Goal: Task Accomplishment & Management: Manage account settings

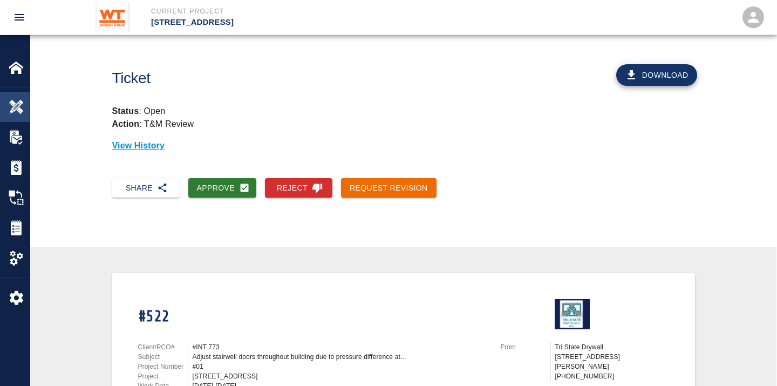
click at [25, 107] on div at bounding box center [24, 106] width 30 height 15
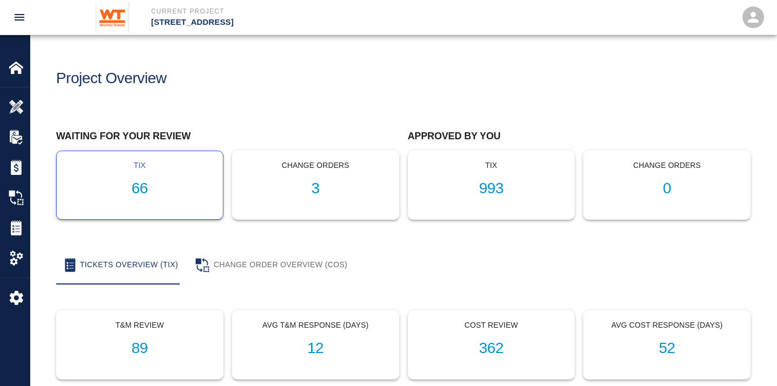
click at [138, 187] on h1 "66" at bounding box center [139, 189] width 149 height 18
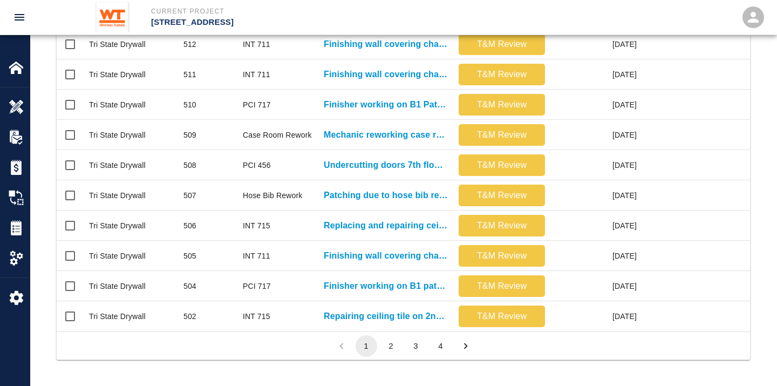
scroll to position [576, 0]
click at [391, 346] on button "2" at bounding box center [391, 346] width 22 height 22
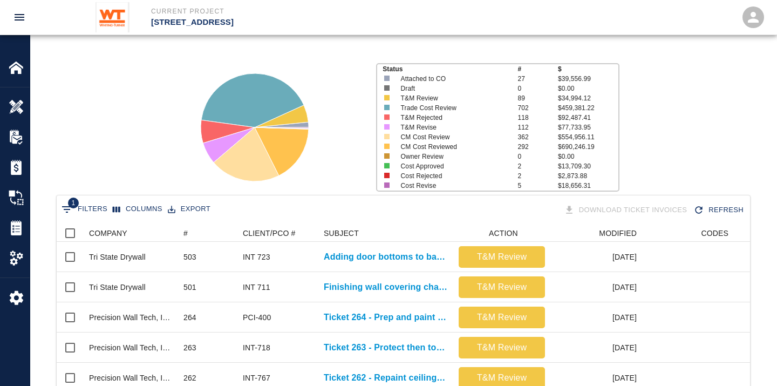
scroll to position [0, 0]
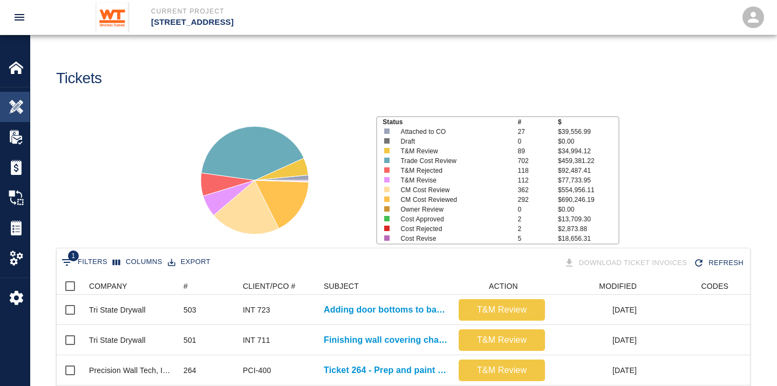
click at [12, 106] on img at bounding box center [16, 106] width 15 height 15
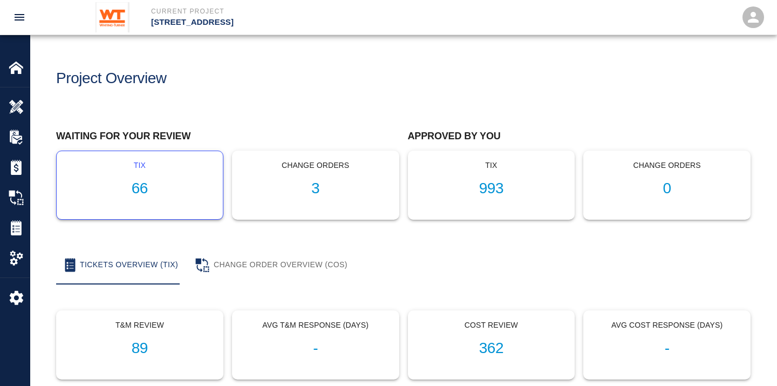
click at [138, 194] on h1 "66" at bounding box center [139, 189] width 149 height 18
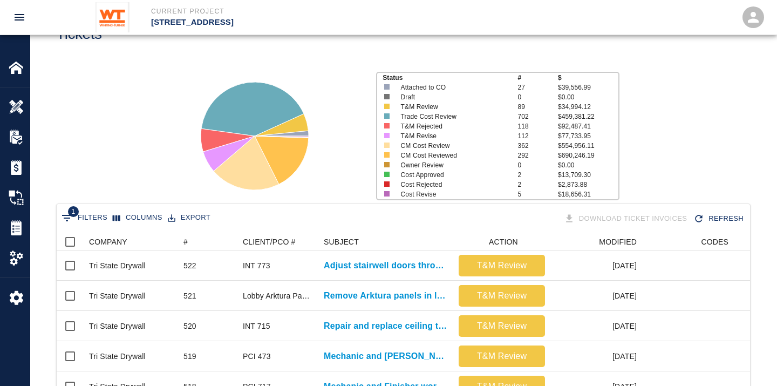
scroll to position [120, 0]
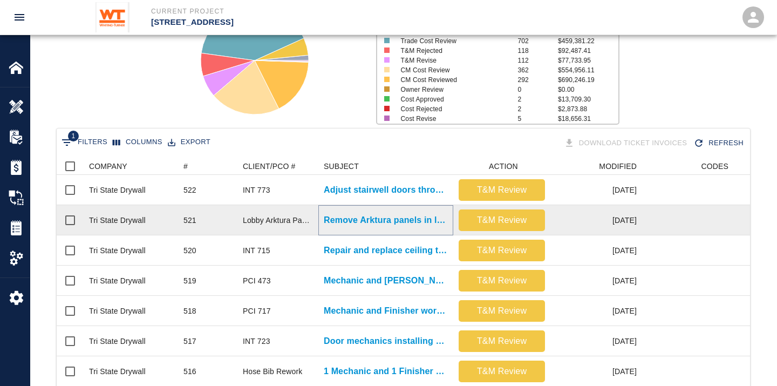
click at [414, 216] on p "Remove Arktura panels in lobby and cut drywall out to..." at bounding box center [386, 220] width 124 height 13
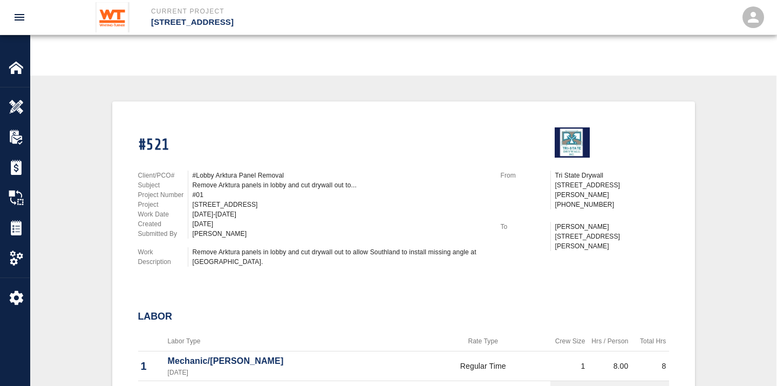
scroll to position [120, 0]
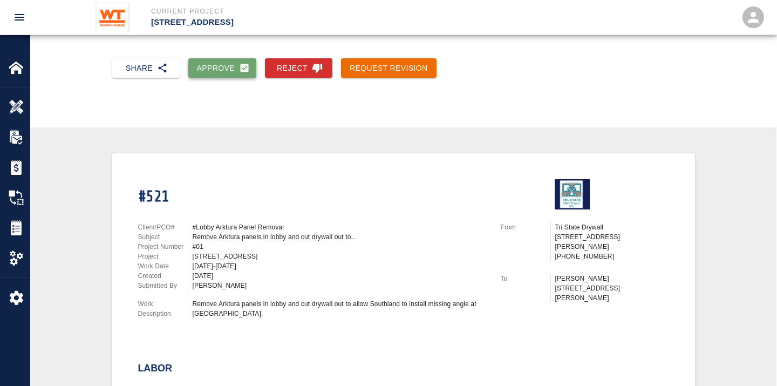
click at [223, 72] on button "Approve" at bounding box center [222, 68] width 69 height 20
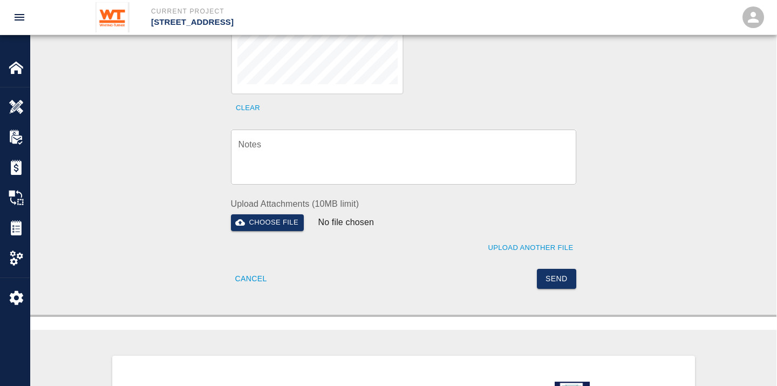
scroll to position [359, 0]
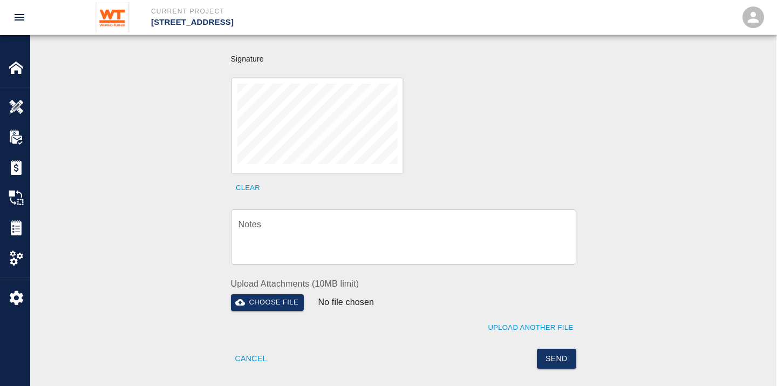
click at [379, 220] on textarea "Notes" at bounding box center [404, 236] width 330 height 37
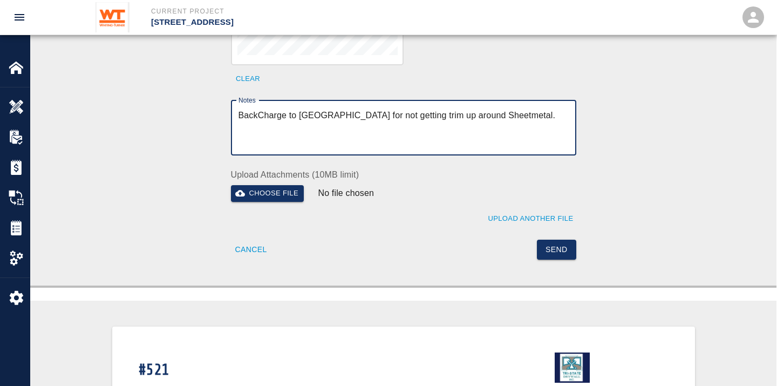
scroll to position [479, 0]
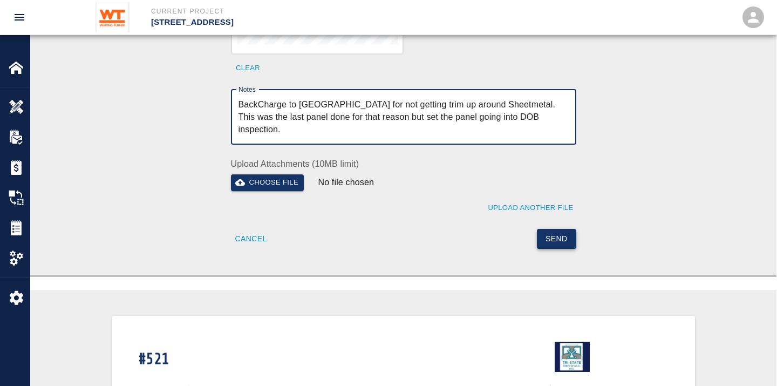
type textarea "BackCharge to [GEOGRAPHIC_DATA] for not getting trim up around Sheetmetal. This…"
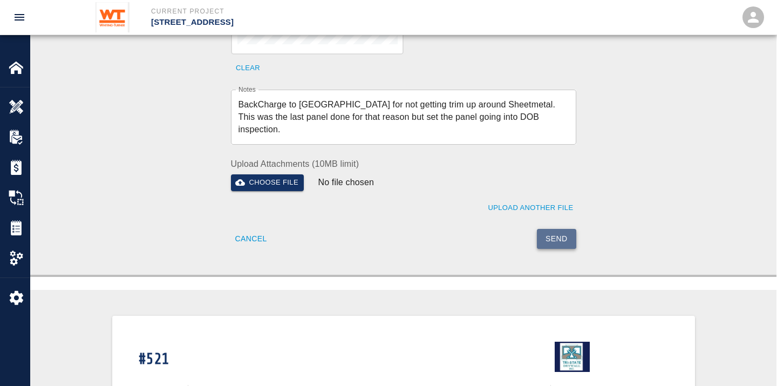
click at [560, 229] on button "Send" at bounding box center [556, 239] width 39 height 20
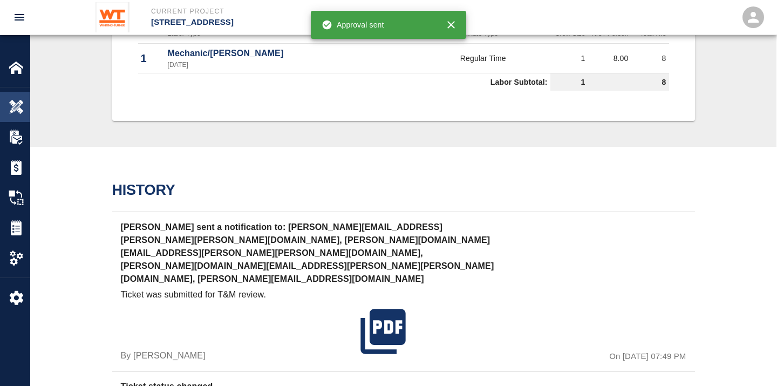
click at [18, 108] on img at bounding box center [16, 106] width 15 height 15
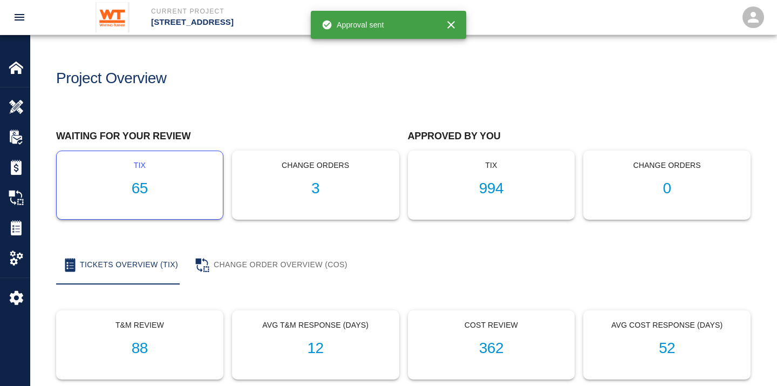
click at [138, 190] on h1 "65" at bounding box center [139, 189] width 149 height 18
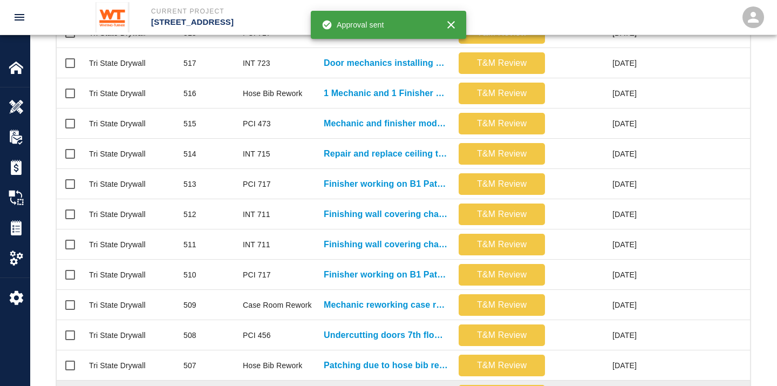
scroll to position [576, 0]
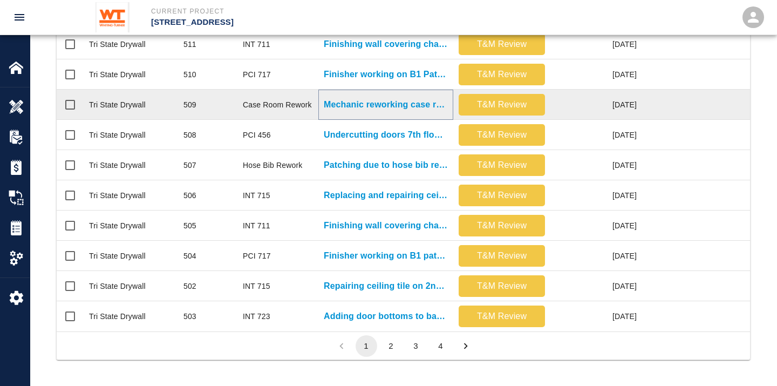
click at [365, 98] on p "Mechanic reworking case room platforms in east case room to..." at bounding box center [386, 104] width 124 height 13
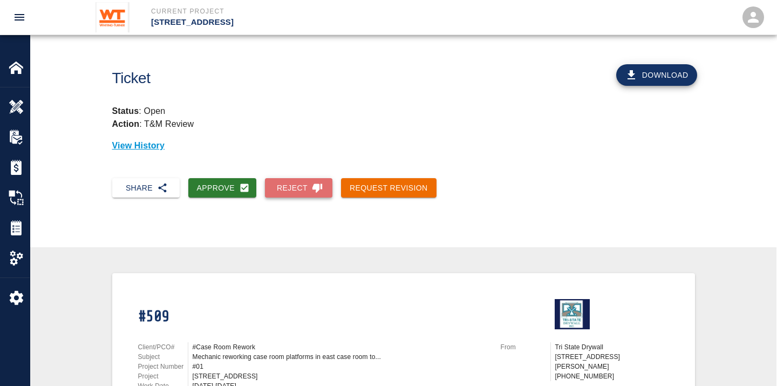
click at [298, 187] on button "Reject" at bounding box center [298, 188] width 67 height 20
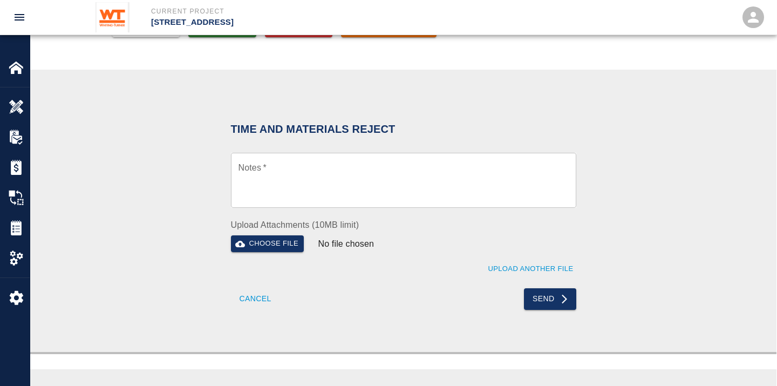
scroll to position [240, 0]
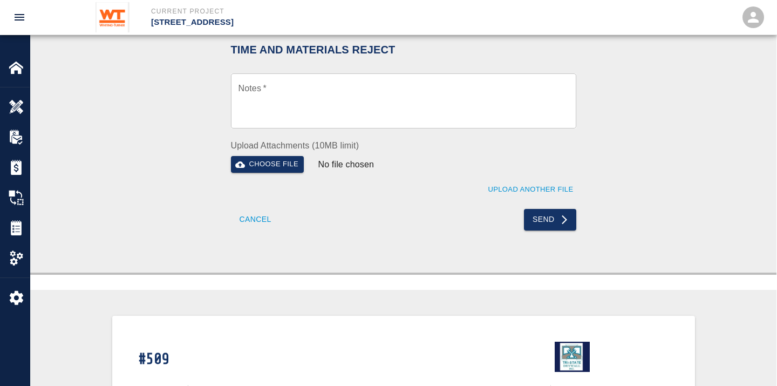
click at [346, 88] on textarea "Notes   *" at bounding box center [404, 101] width 330 height 37
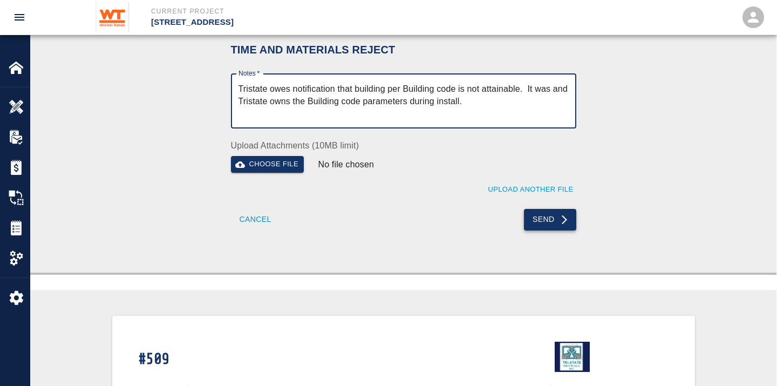
type textarea "Tristate owes notification that building per Building code is not attainable. I…"
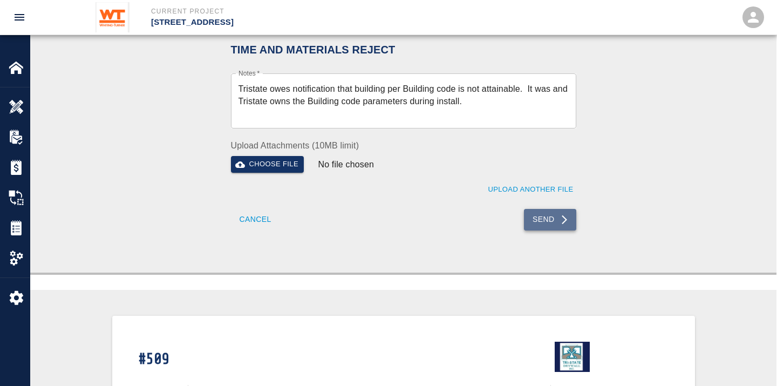
click at [559, 214] on icon "submit" at bounding box center [564, 219] width 11 height 11
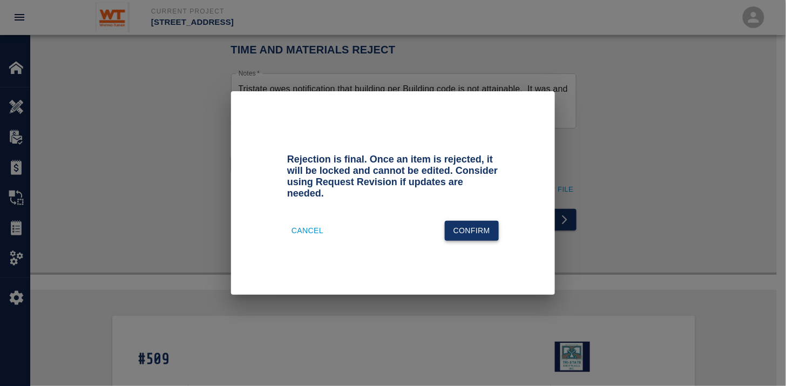
click at [493, 227] on button "Confirm" at bounding box center [472, 231] width 54 height 20
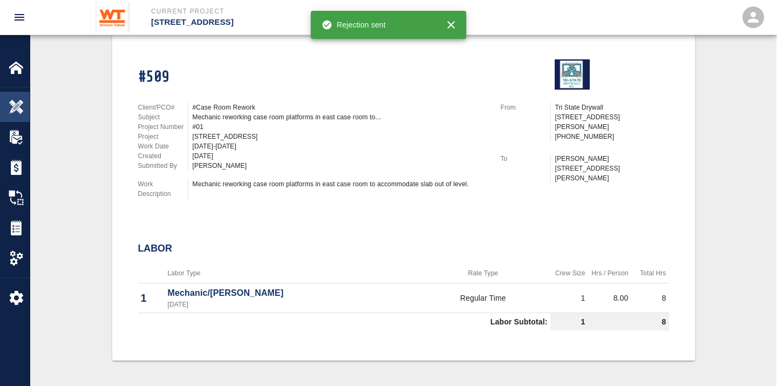
click at [12, 103] on img at bounding box center [16, 106] width 15 height 15
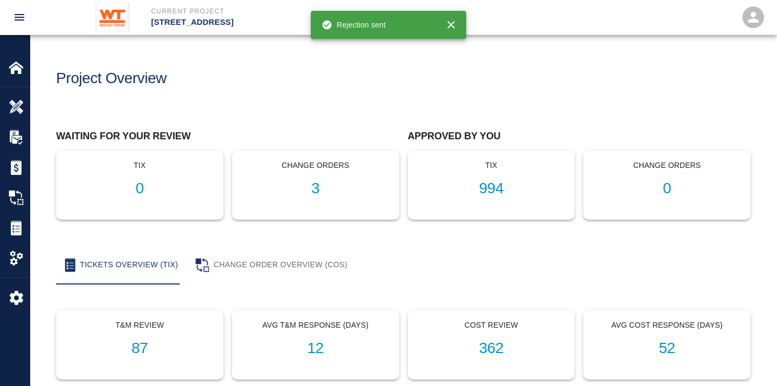
click at [133, 186] on h1 "0" at bounding box center [139, 189] width 149 height 18
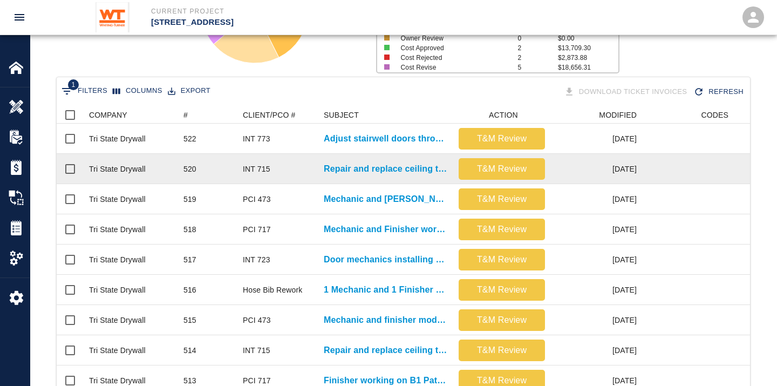
scroll to position [120, 0]
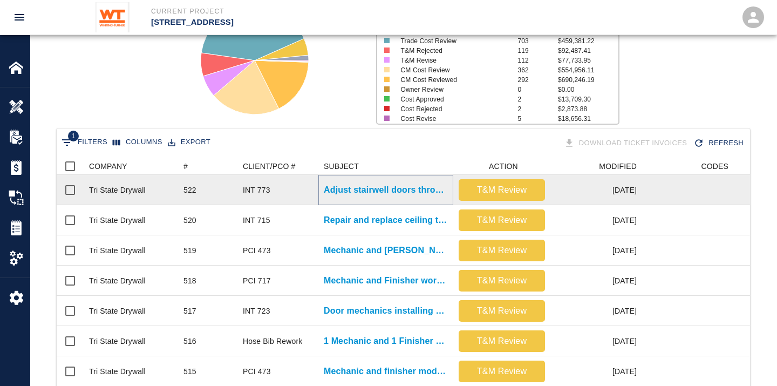
click at [386, 189] on p "Adjust stairwell doors throughout building due to pressure difference at..." at bounding box center [386, 189] width 124 height 13
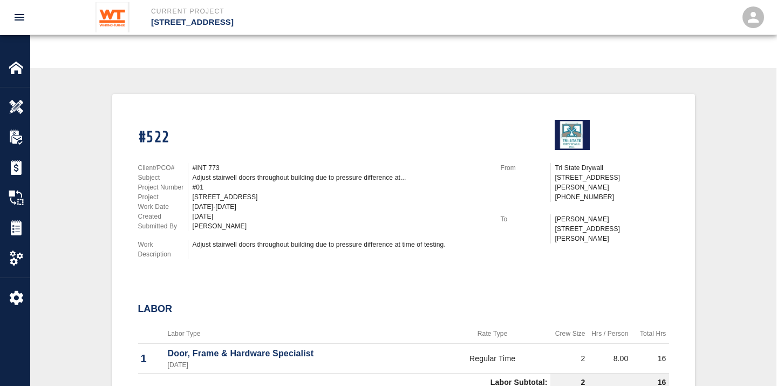
scroll to position [180, 0]
drag, startPoint x: 227, startPoint y: 171, endPoint x: 410, endPoint y: 180, distance: 183.7
click at [410, 180] on div "Client/PCO# #INT 773 Subject Adjust stairwell doors throughout building due to …" at bounding box center [313, 196] width 350 height 68
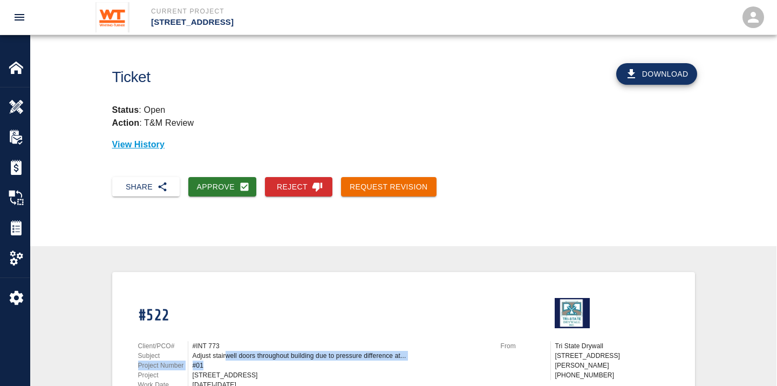
scroll to position [0, 0]
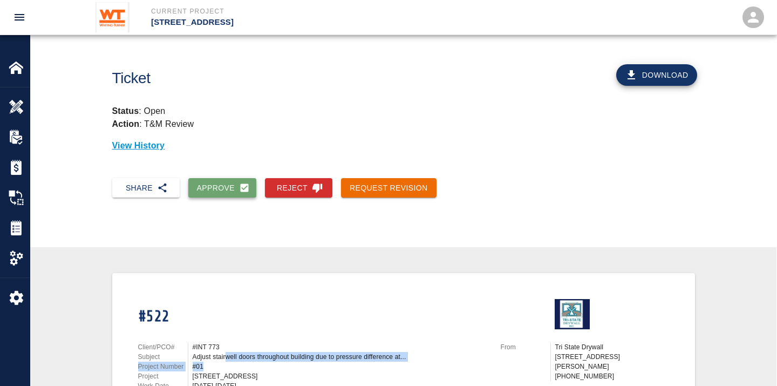
click at [219, 188] on button "Approve" at bounding box center [222, 188] width 69 height 20
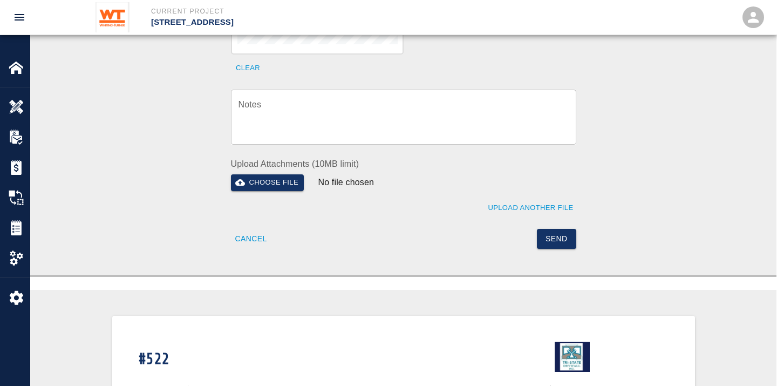
scroll to position [359, 0]
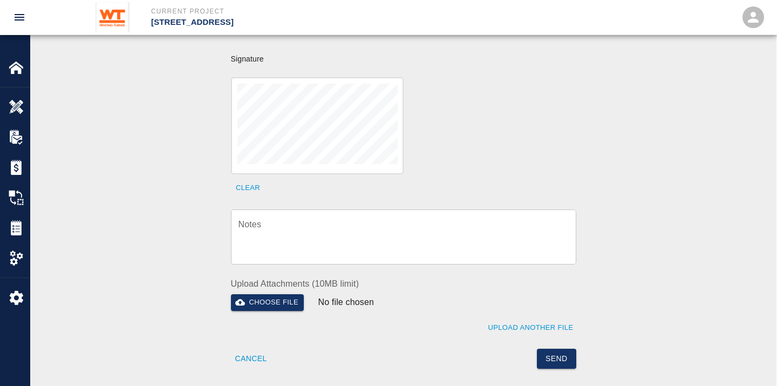
click at [363, 228] on textarea "Notes" at bounding box center [404, 236] width 330 height 37
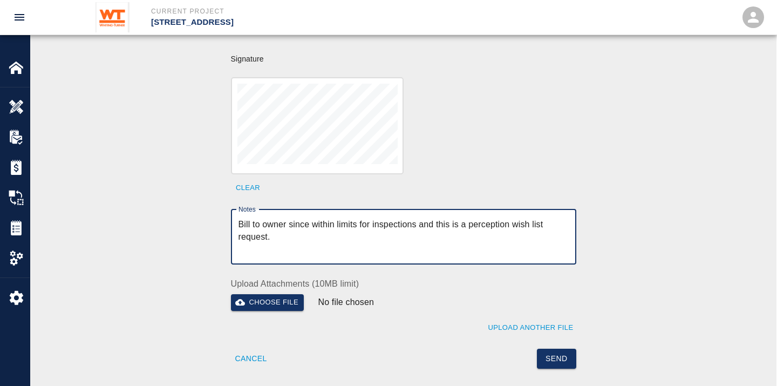
click at [515, 218] on textarea "Bill to owner since within limits for inspections and this is a perception wish…" at bounding box center [404, 236] width 330 height 37
click at [535, 218] on textarea "Bill to owner since within limits for inspections and this is a wish list reque…" at bounding box center [404, 236] width 330 height 37
click at [545, 218] on textarea "Bill to owner since within limits for inspections and this is a wish list reque…" at bounding box center [404, 236] width 330 height 37
click at [249, 218] on textarea "Bill to owner since within limits for inspections and this is a wish list reque…" at bounding box center [404, 236] width 330 height 37
click at [445, 218] on textarea "Billable to owner since within limits for inspections and this is a wish list r…" at bounding box center [404, 236] width 330 height 37
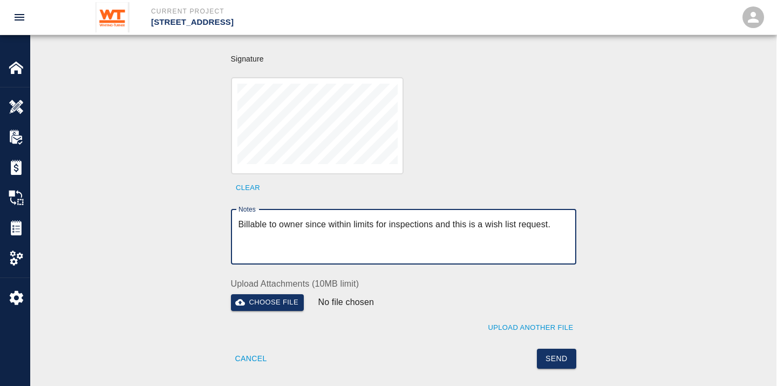
click at [406, 234] on textarea "Billable to owner since within limits for inspections and this is a wish list r…" at bounding box center [404, 236] width 330 height 37
type textarea "Billable to owner since within limits for inspections and this is a wish list r…"
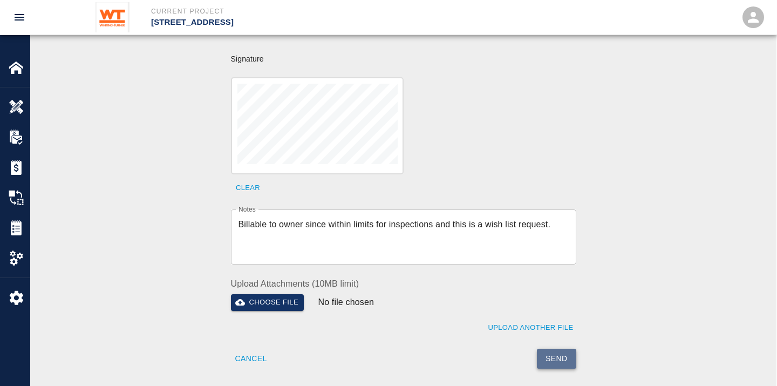
click at [560, 349] on button "Send" at bounding box center [556, 359] width 39 height 20
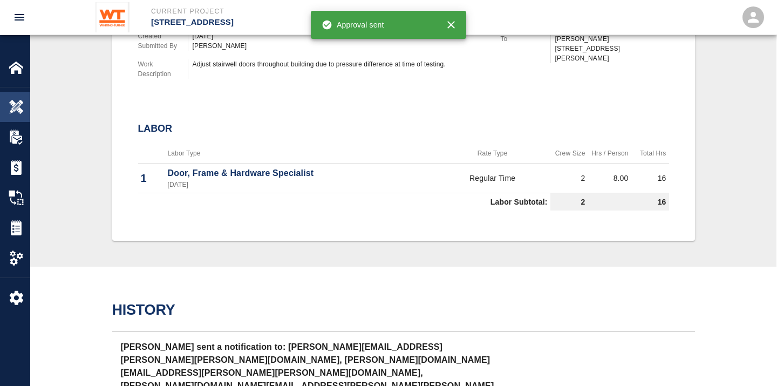
click at [17, 103] on img at bounding box center [16, 106] width 15 height 15
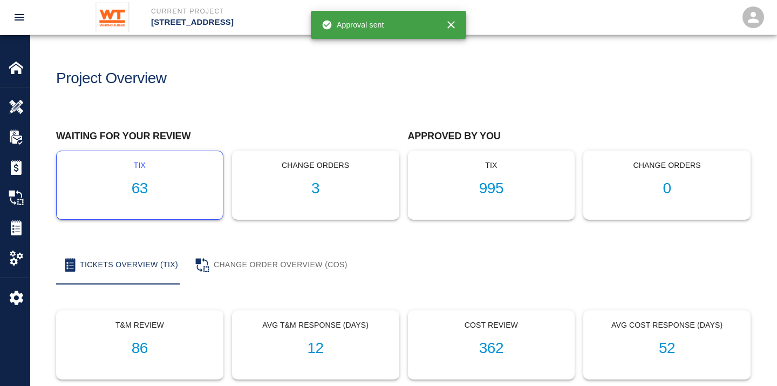
click at [143, 187] on h1 "63" at bounding box center [139, 189] width 149 height 18
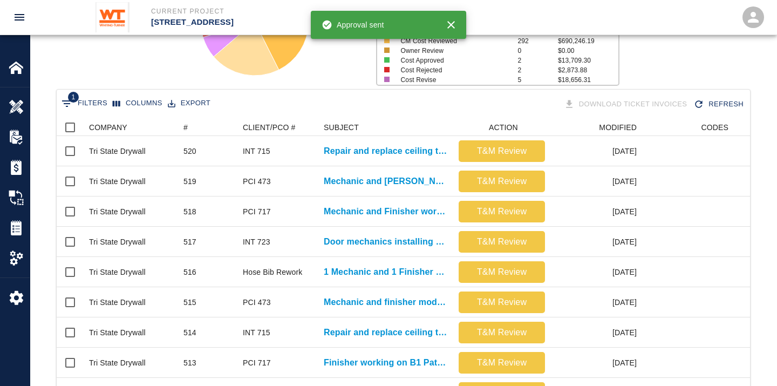
scroll to position [180, 0]
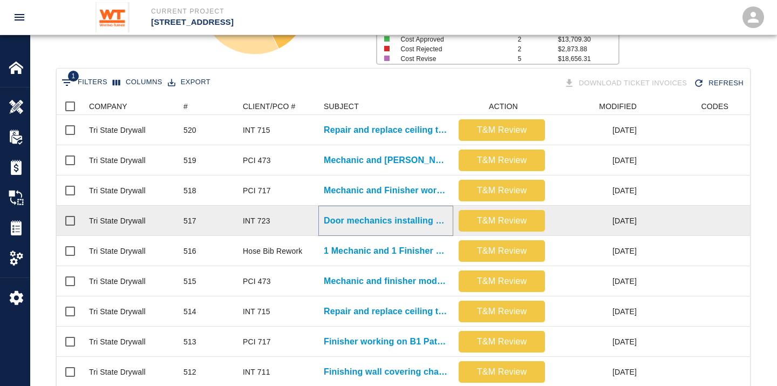
click at [390, 220] on p "Door mechanics installing added door bottoms on bathroom doors 3..." at bounding box center [386, 220] width 124 height 13
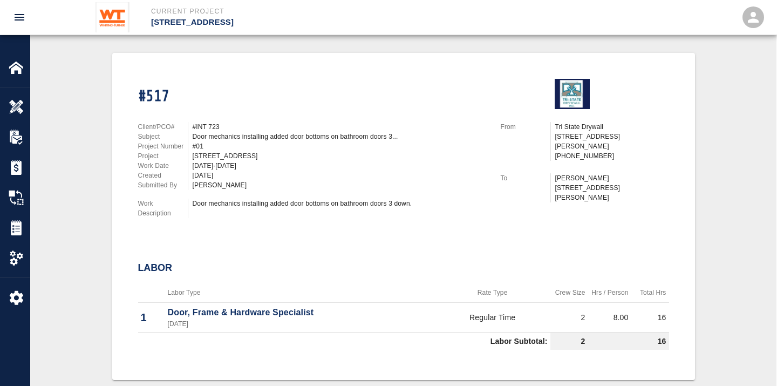
scroll to position [240, 0]
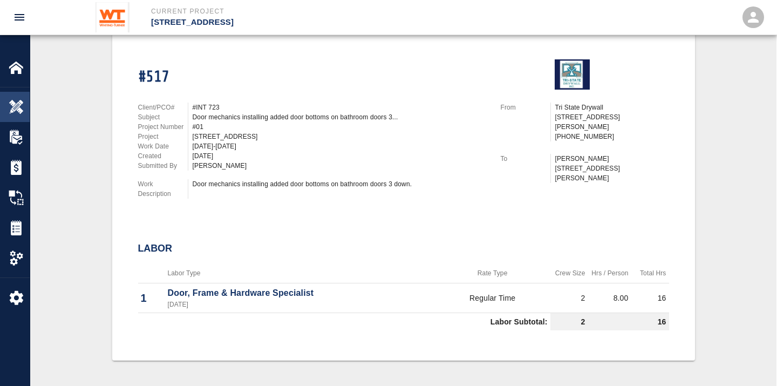
click at [24, 97] on div "Overview" at bounding box center [15, 107] width 30 height 30
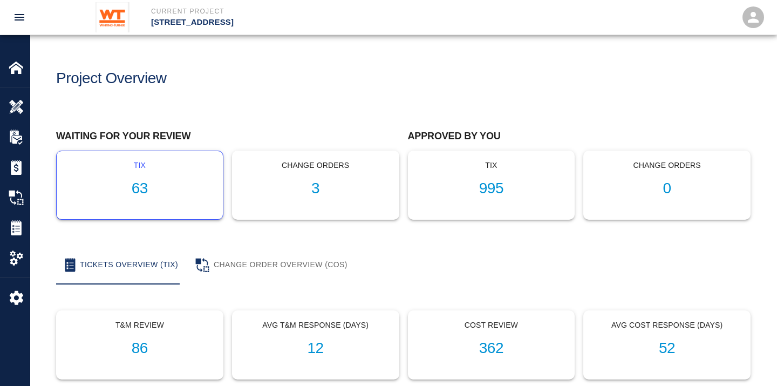
click at [143, 193] on h1 "63" at bounding box center [139, 189] width 149 height 18
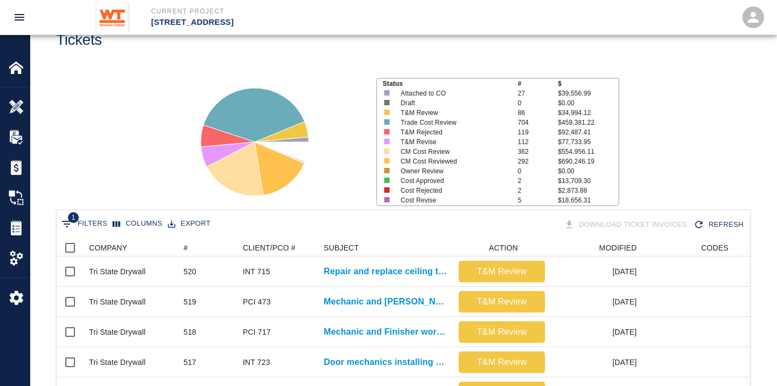
scroll to position [60, 0]
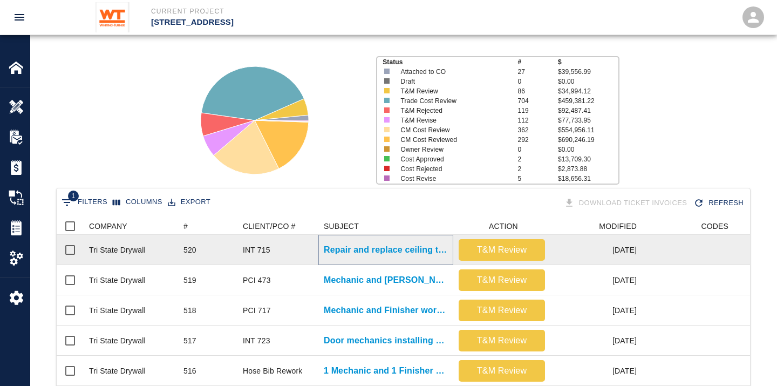
click at [362, 249] on p "Repair and replace ceiling tile damaged by other trades B1." at bounding box center [386, 249] width 124 height 13
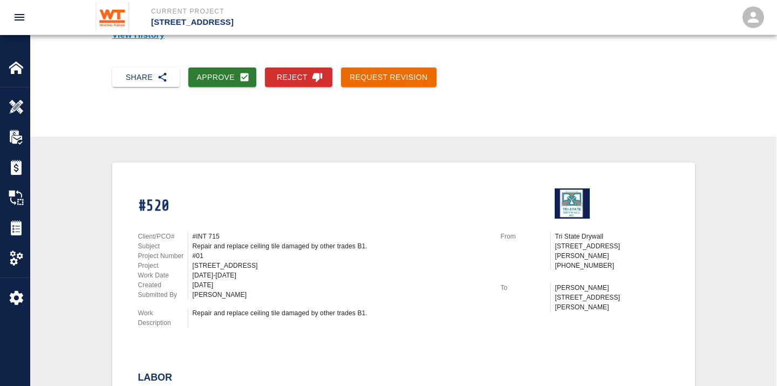
scroll to position [120, 0]
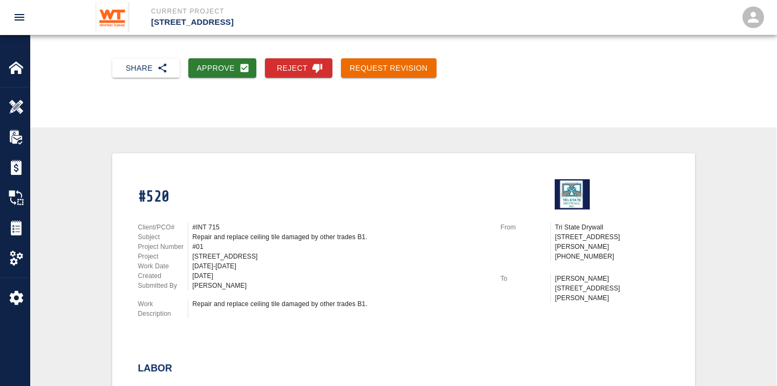
drag, startPoint x: 217, startPoint y: 234, endPoint x: 399, endPoint y: 249, distance: 183.1
click at [399, 249] on div "Client/PCO# #INT 715 Subject Repair and replace ceiling tile damaged by other t…" at bounding box center [313, 256] width 350 height 68
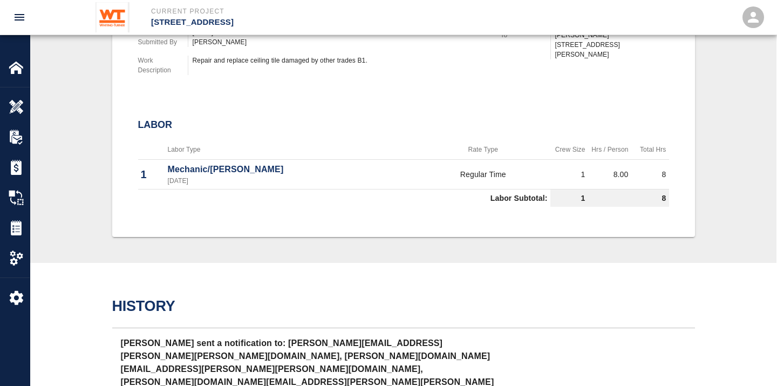
scroll to position [0, 0]
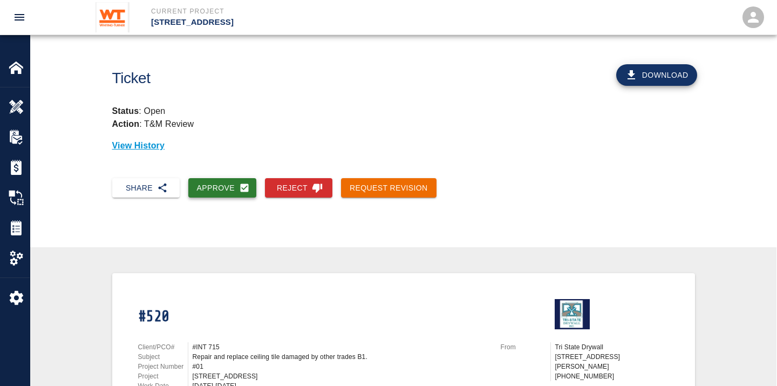
click at [202, 181] on button "Approve" at bounding box center [222, 188] width 69 height 20
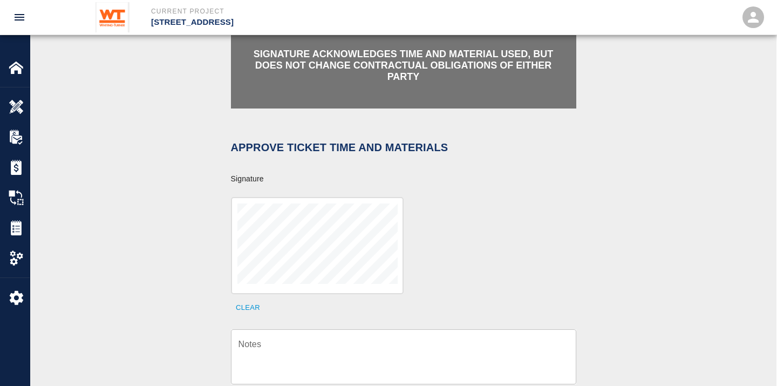
scroll to position [300, 0]
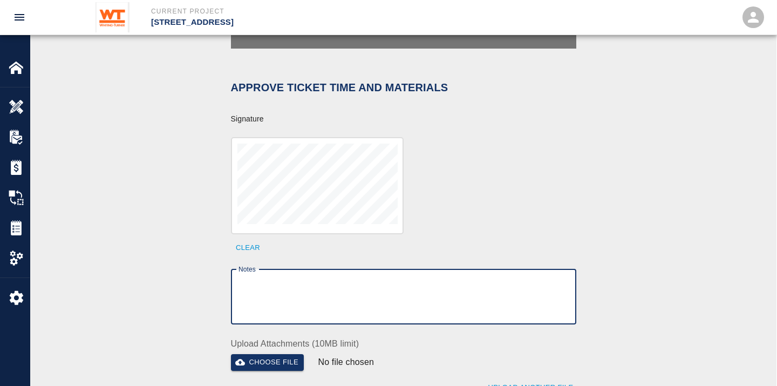
click at [368, 278] on textarea "Notes" at bounding box center [404, 296] width 330 height 37
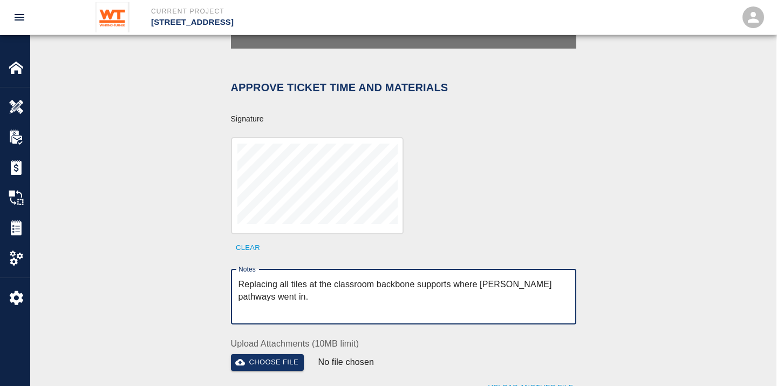
scroll to position [359, 0]
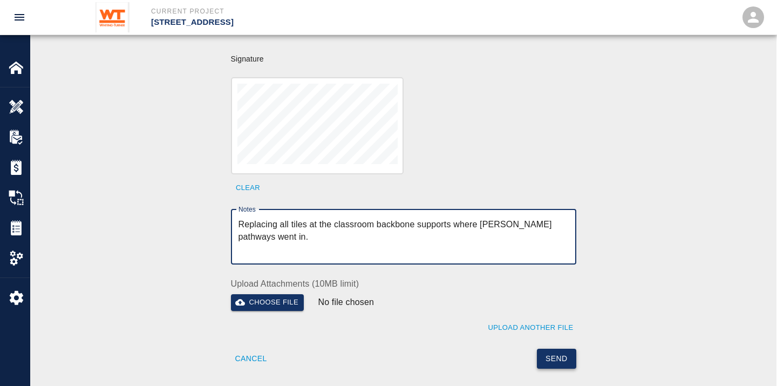
type textarea "Replacing all tiles at the classroom backbone supports where [PERSON_NAME] path…"
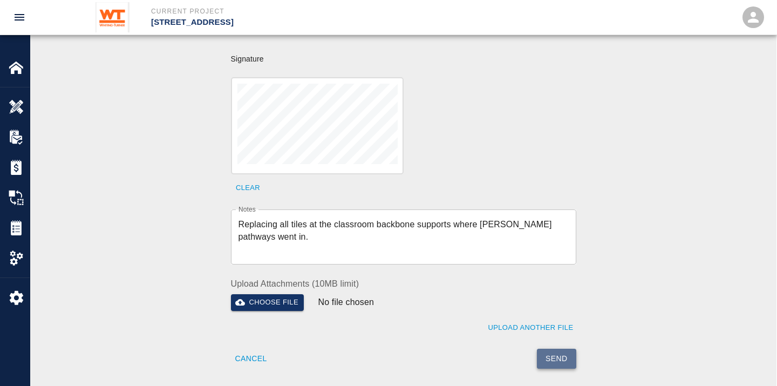
click at [559, 349] on button "Send" at bounding box center [556, 359] width 39 height 20
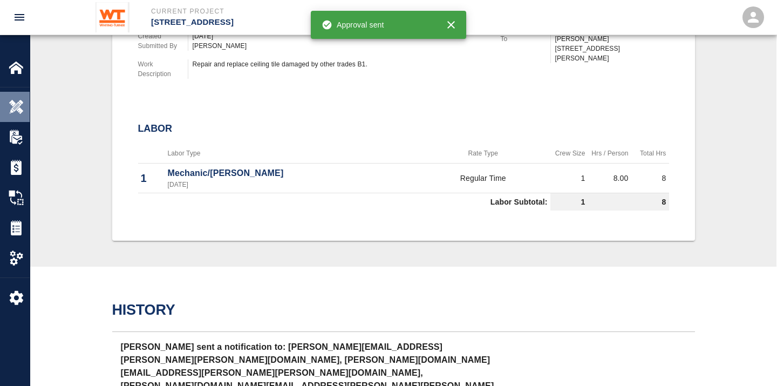
click at [15, 110] on img at bounding box center [16, 106] width 15 height 15
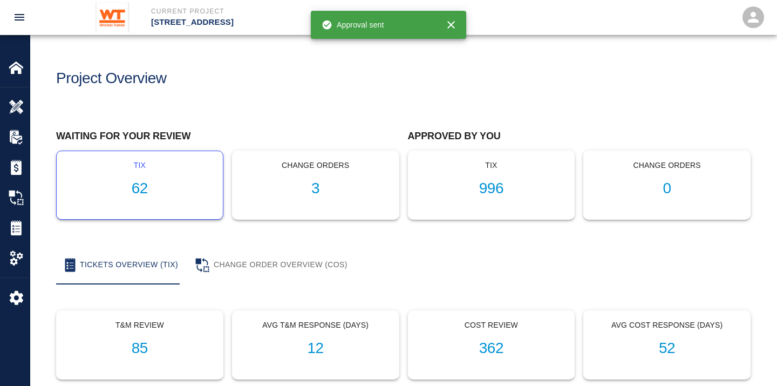
click at [127, 186] on h1 "62" at bounding box center [139, 189] width 149 height 18
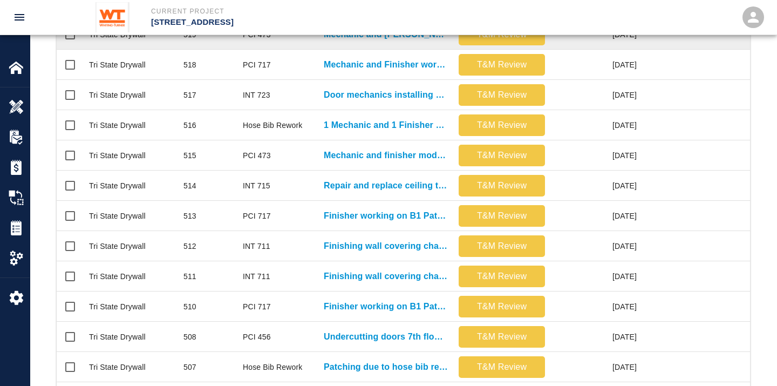
scroll to position [300, 0]
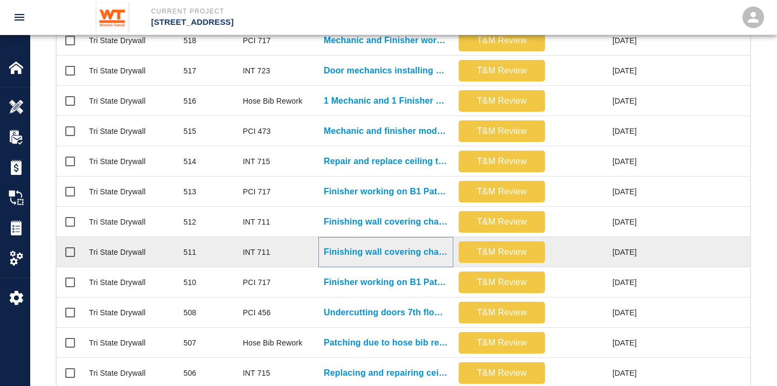
click at [410, 251] on p "Finishing wall covering changes where wall coverings were removed in..." at bounding box center [386, 252] width 124 height 13
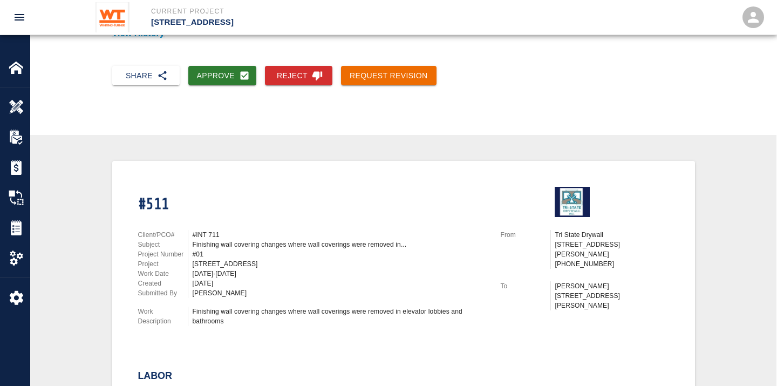
scroll to position [120, 0]
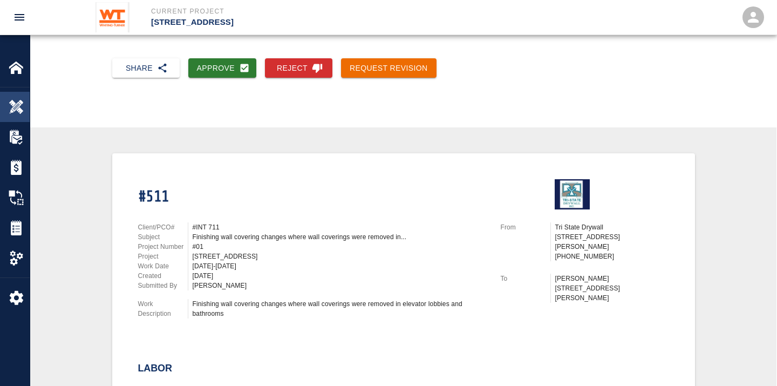
click at [15, 108] on img at bounding box center [16, 106] width 15 height 15
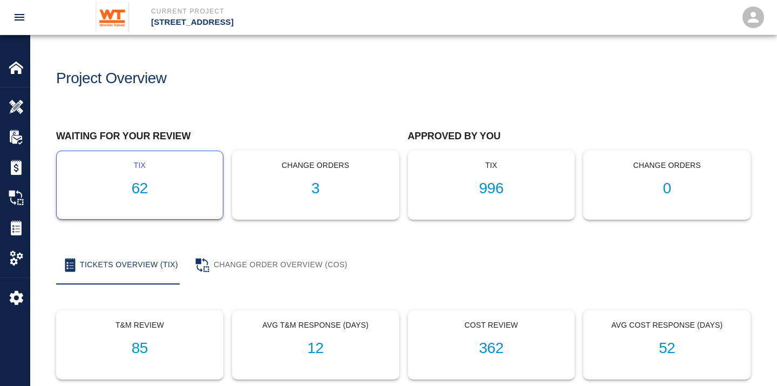
click at [154, 186] on h1 "62" at bounding box center [139, 189] width 149 height 18
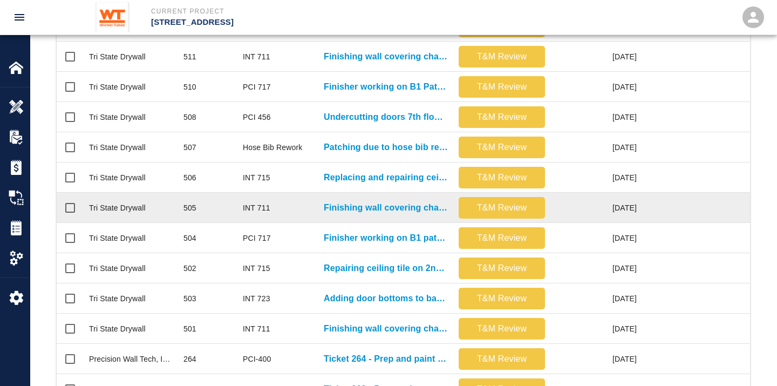
scroll to position [576, 0]
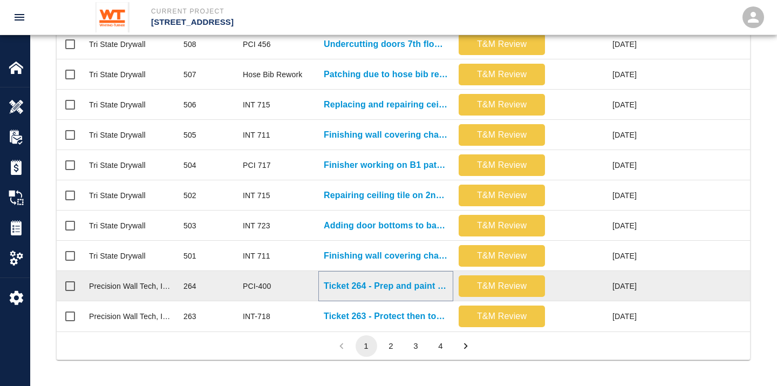
click at [393, 280] on p "Ticket 264 - Prep and paint elevator returns on G1 level" at bounding box center [386, 286] width 124 height 13
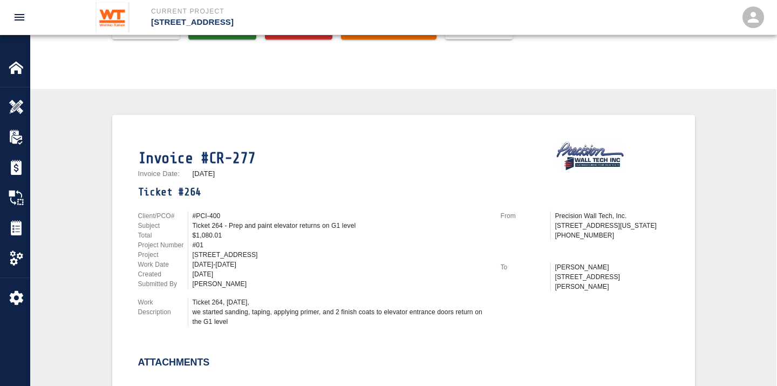
scroll to position [180, 0]
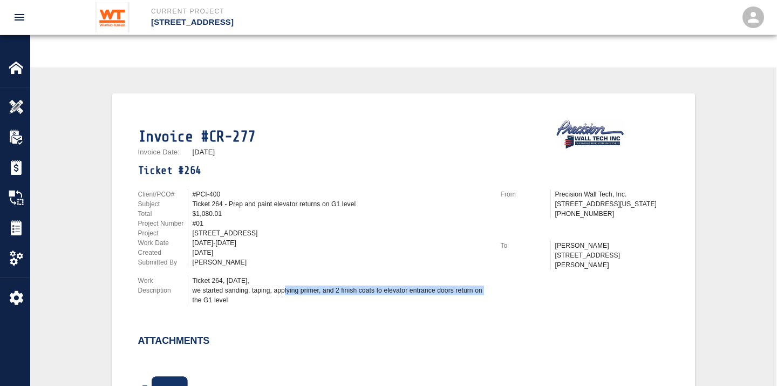
drag, startPoint x: 281, startPoint y: 287, endPoint x: 481, endPoint y: 284, distance: 200.2
click at [481, 284] on div "Ticket 264, [DATE], we started sanding, taping, applying primer, and 2 finish c…" at bounding box center [340, 290] width 295 height 29
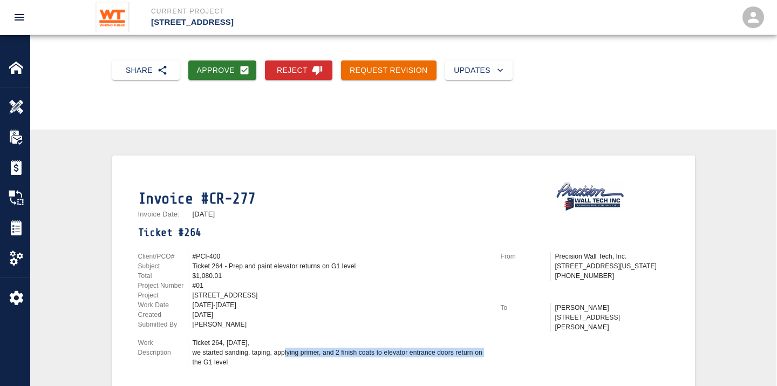
scroll to position [0, 0]
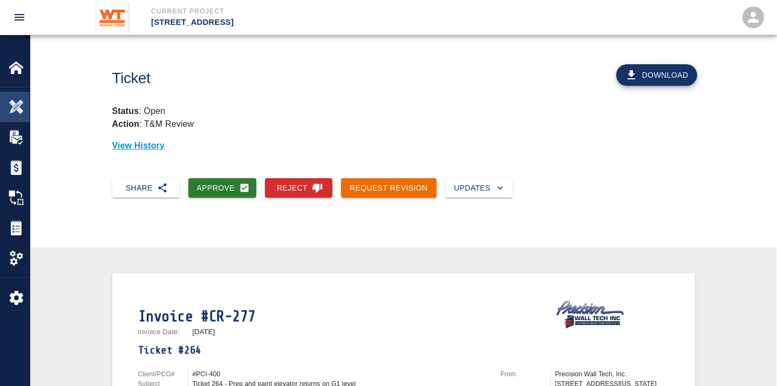
click at [14, 101] on img at bounding box center [16, 106] width 15 height 15
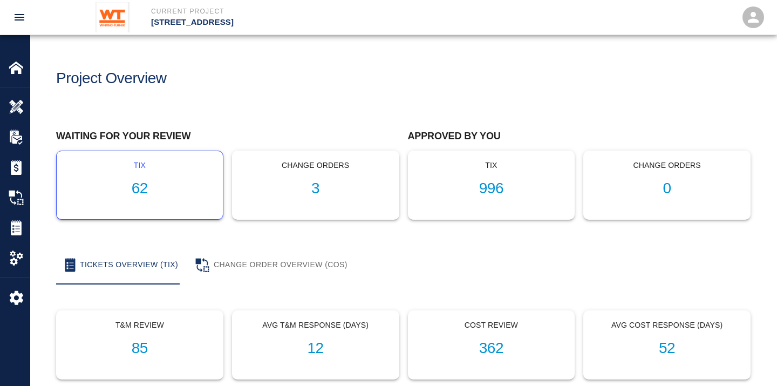
click at [145, 187] on h1 "62" at bounding box center [139, 189] width 149 height 18
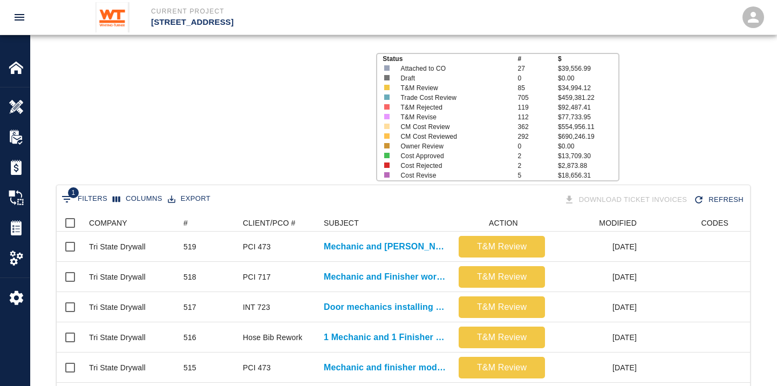
scroll to position [576, 0]
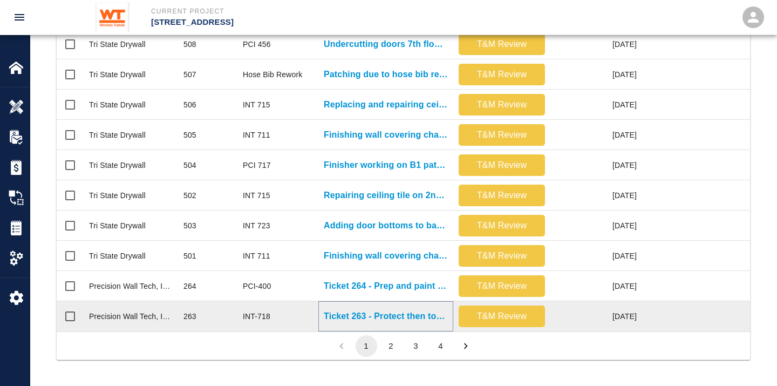
click at [395, 310] on p "Ticket 263 - Protect then touch up exposed ceiling in main lobby 101" at bounding box center [386, 316] width 124 height 13
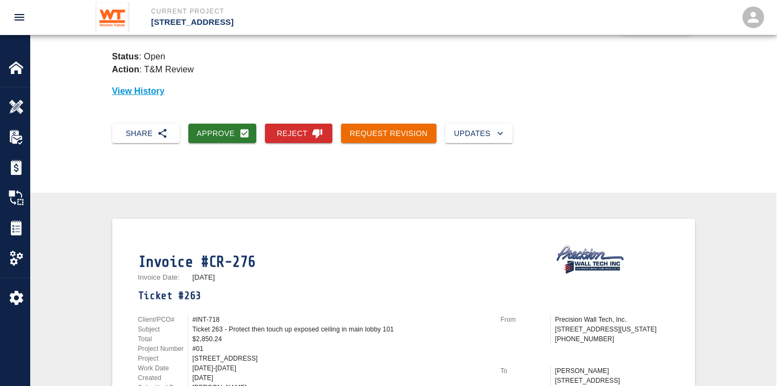
scroll to position [120, 0]
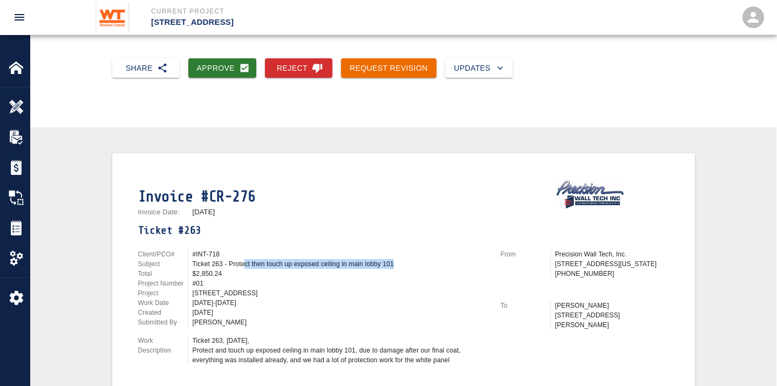
drag, startPoint x: 245, startPoint y: 260, endPoint x: 400, endPoint y: 260, distance: 155.4
click at [400, 260] on div "Ticket 263 - Protect then touch up exposed ceiling in main lobby 101" at bounding box center [340, 264] width 295 height 10
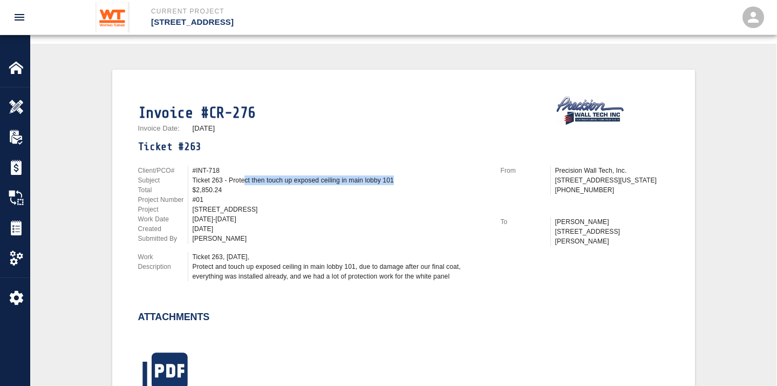
scroll to position [419, 0]
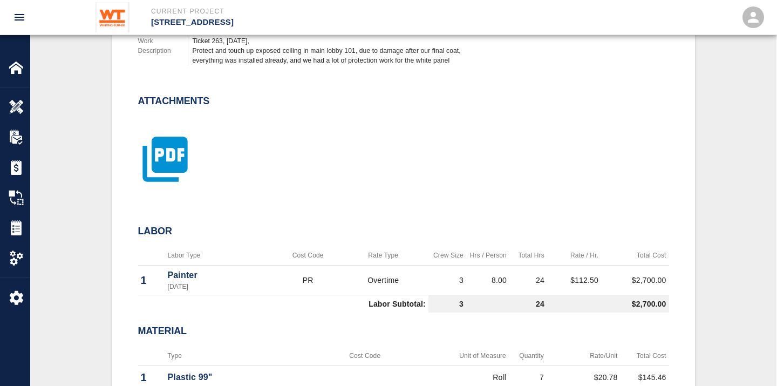
click at [169, 162] on icon "button" at bounding box center [164, 159] width 45 height 45
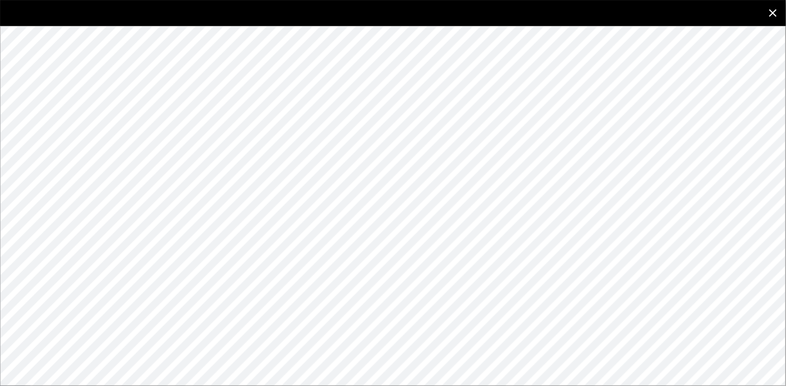
click at [772, 17] on icon "close" at bounding box center [772, 12] width 13 height 13
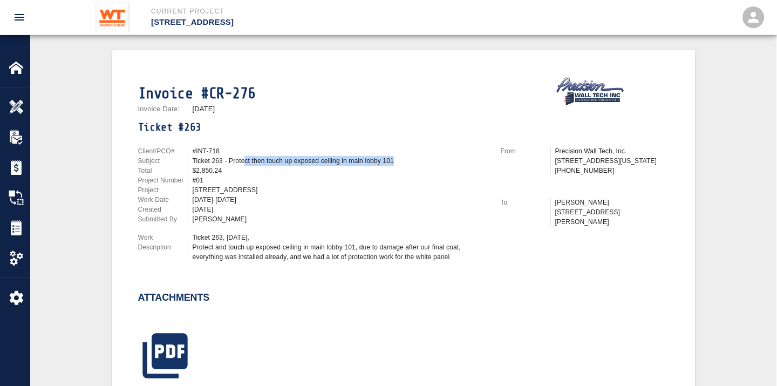
scroll to position [60, 0]
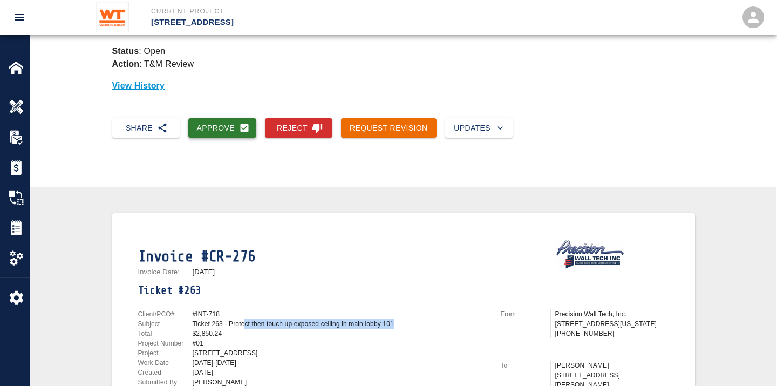
click at [224, 127] on button "Approve" at bounding box center [222, 128] width 69 height 20
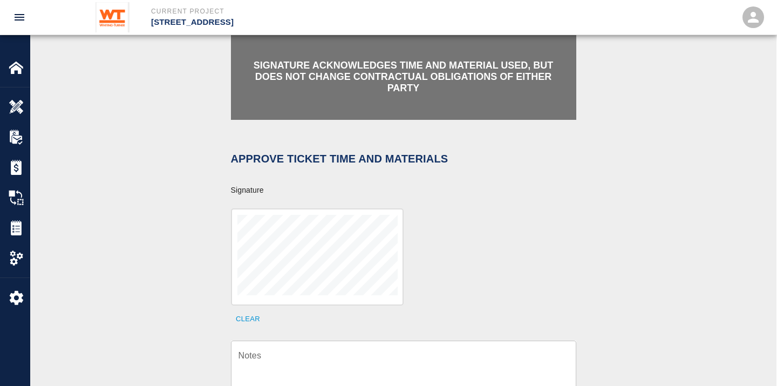
scroll to position [240, 0]
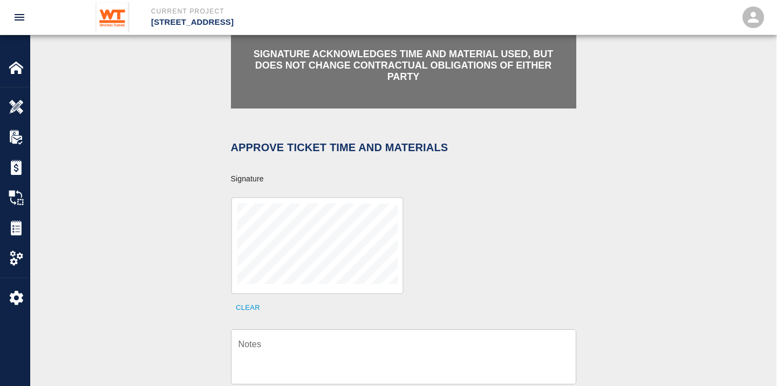
click at [403, 236] on div at bounding box center [317, 245] width 173 height 97
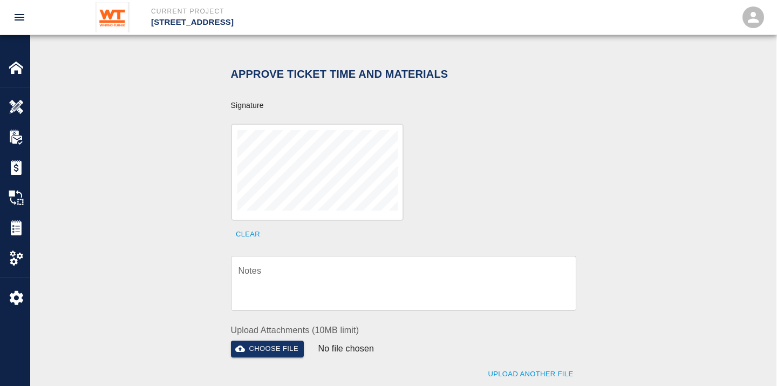
scroll to position [359, 0]
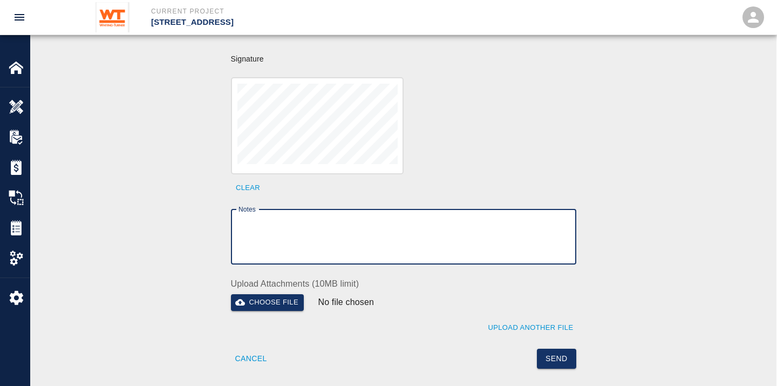
click at [365, 218] on textarea "Notes" at bounding box center [404, 236] width 330 height 37
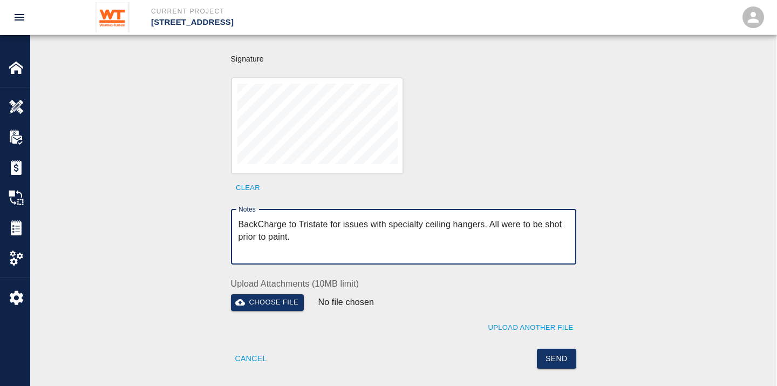
click at [288, 221] on textarea "BackCharge to Tristate for issues with specialty ceiling hangers. All were to b…" at bounding box center [404, 236] width 330 height 37
click at [358, 222] on textarea "BackCharge to Tristate for issues with specialty ceiling hangers. All were to b…" at bounding box center [404, 236] width 330 height 37
click at [491, 227] on textarea "BackCharge to Tristate for issues with specialty ceiling hangers. All were to b…" at bounding box center [404, 236] width 330 height 37
type textarea "BackCharge to Tristate for issues with specialty ceiling hangers. All were to b…"
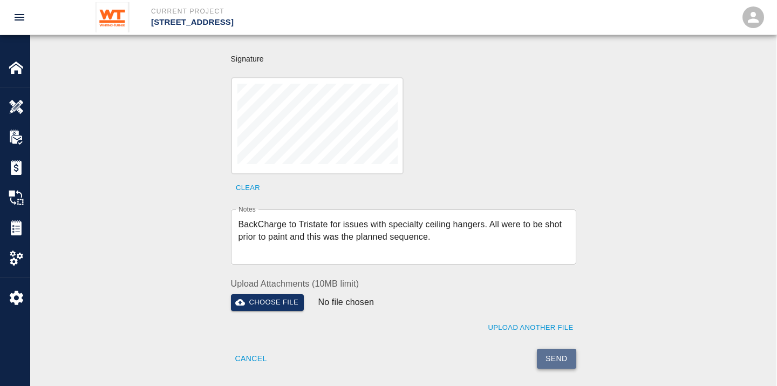
click at [559, 349] on button "Send" at bounding box center [556, 359] width 39 height 20
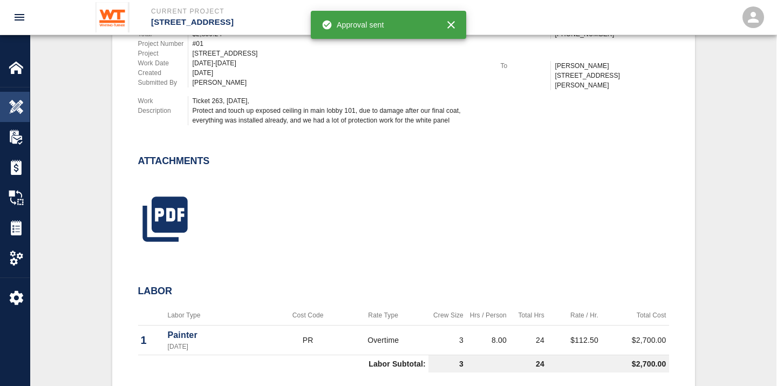
click at [19, 99] on img at bounding box center [16, 106] width 15 height 15
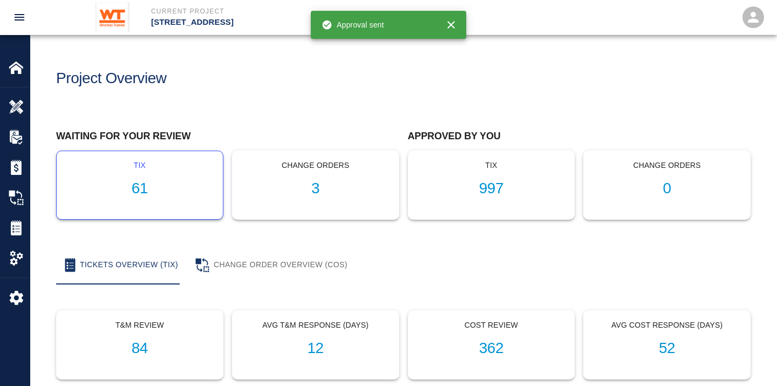
click at [144, 192] on h1 "61" at bounding box center [139, 189] width 149 height 18
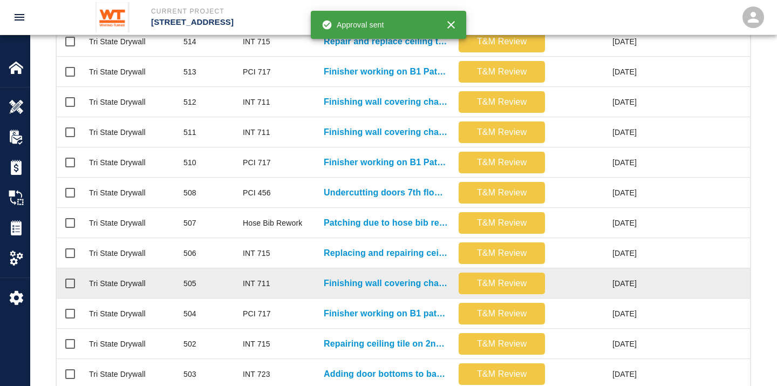
scroll to position [576, 0]
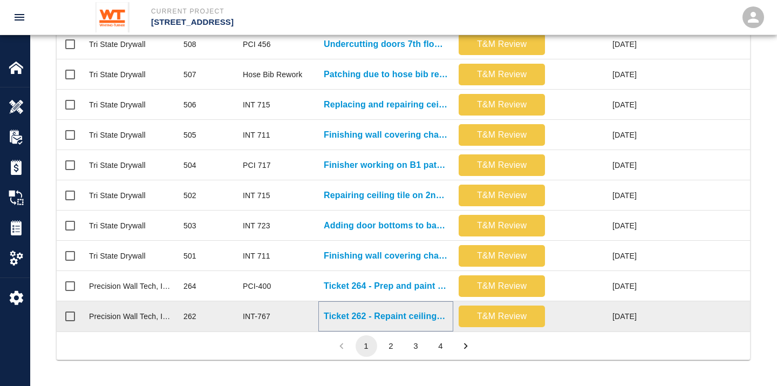
click at [414, 310] on p "Ticket 262 - Repaint ceilings, doors, and frames on 1st floor" at bounding box center [386, 316] width 124 height 13
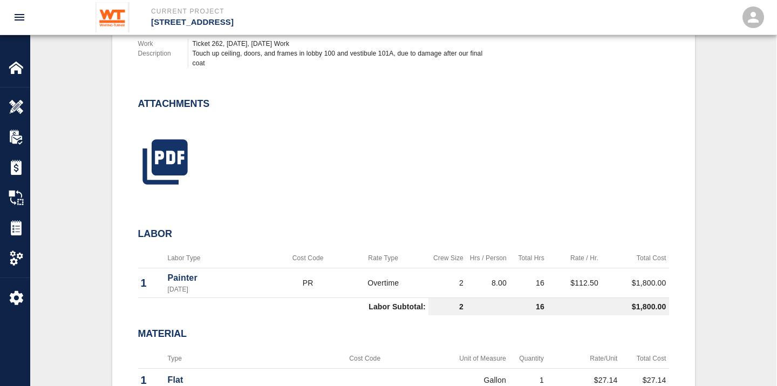
scroll to position [419, 0]
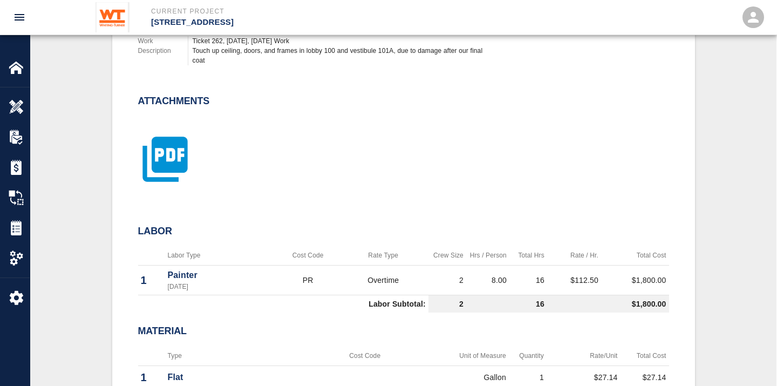
click at [158, 147] on icon "button" at bounding box center [165, 159] width 54 height 54
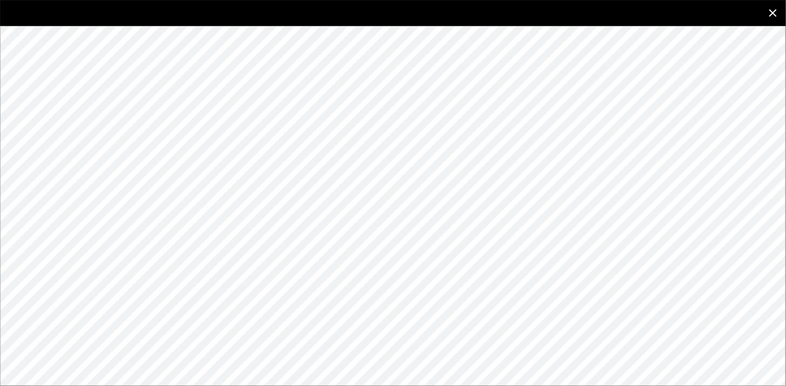
click at [770, 11] on icon "close" at bounding box center [773, 13] width 8 height 8
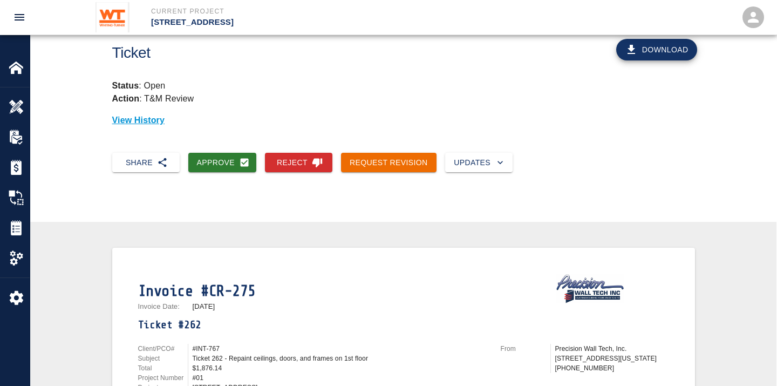
scroll to position [0, 0]
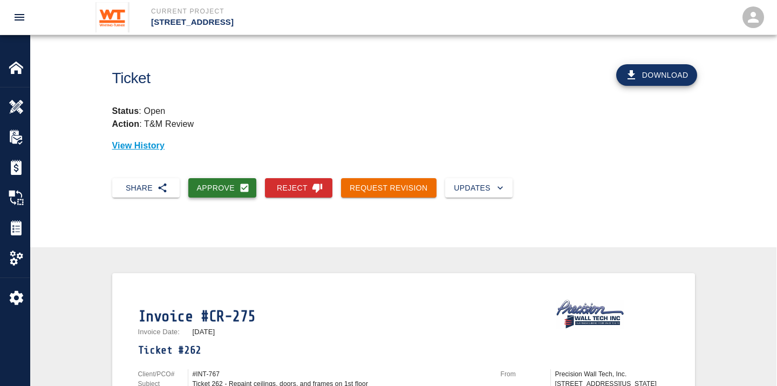
click at [220, 182] on button "Approve" at bounding box center [222, 188] width 69 height 20
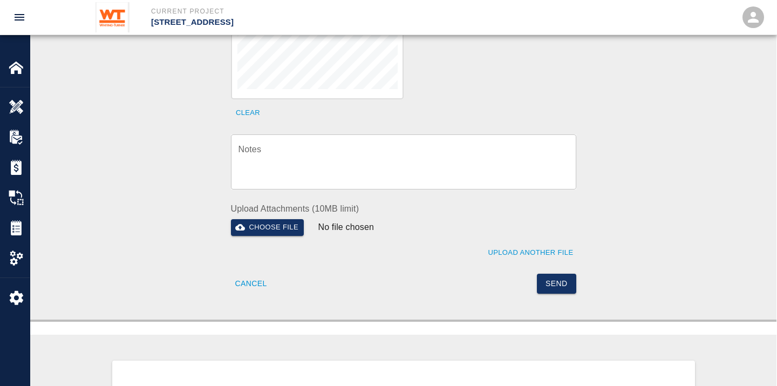
scroll to position [359, 0]
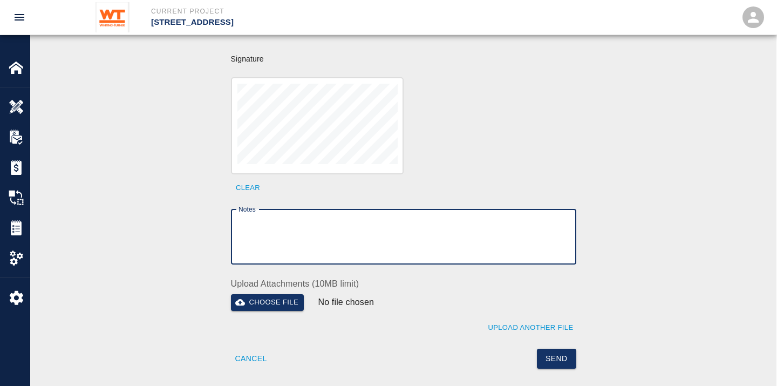
click at [349, 218] on textarea "Notes" at bounding box center [404, 236] width 330 height 37
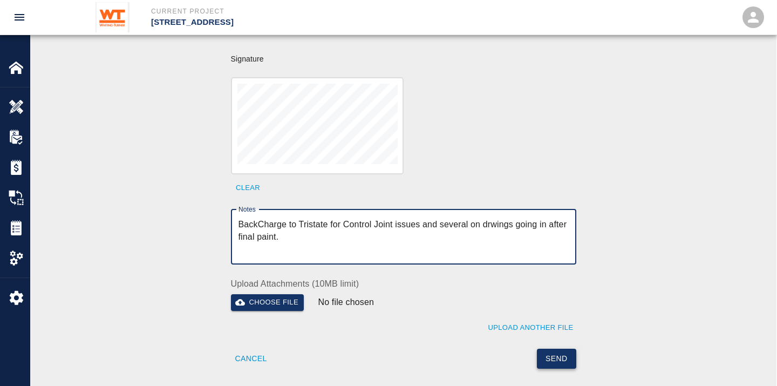
type textarea "BackCharge to Tristate for Control Joint issues and several on drwings going in…"
click at [556, 349] on button "Send" at bounding box center [556, 359] width 39 height 20
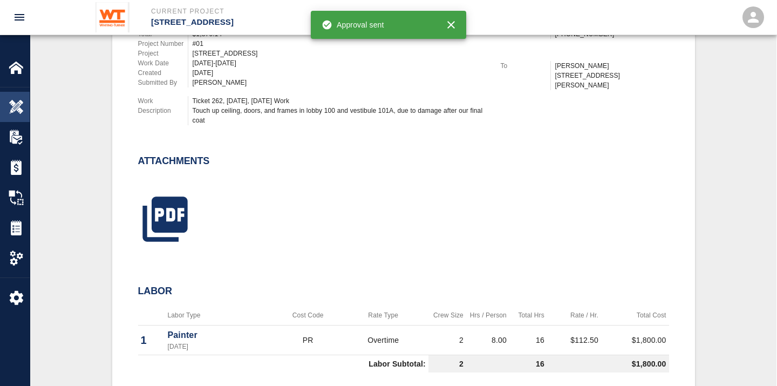
click at [17, 106] on img at bounding box center [16, 106] width 15 height 15
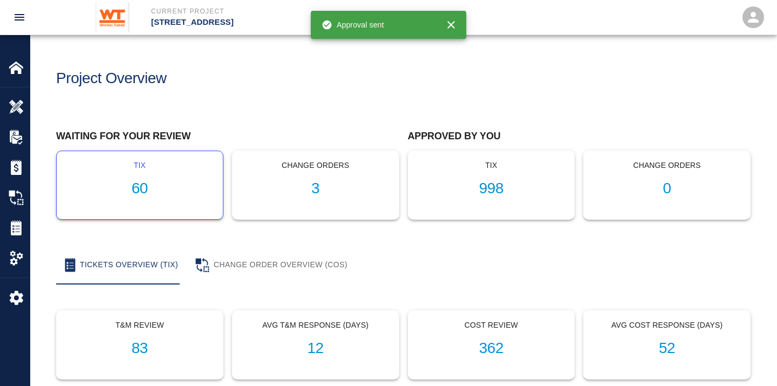
click at [135, 184] on h1 "60" at bounding box center [139, 189] width 149 height 18
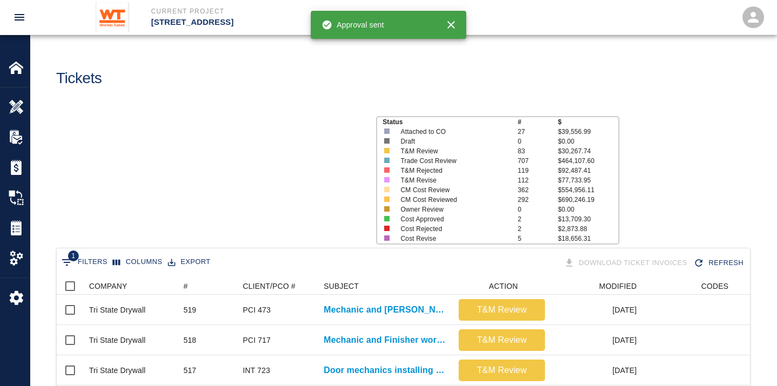
scroll to position [622, 684]
